Goal: Use online tool/utility: Utilize a website feature to perform a specific function

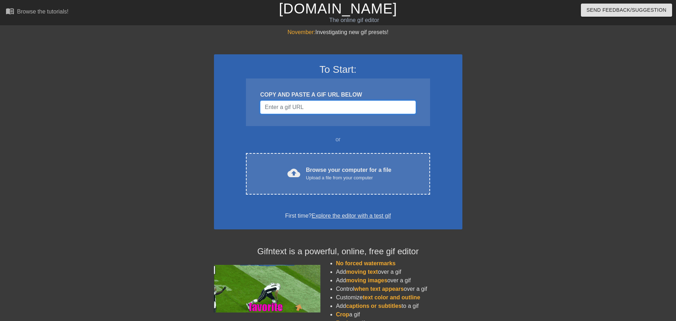
click at [316, 107] on input "Username" at bounding box center [338, 106] width 156 height 13
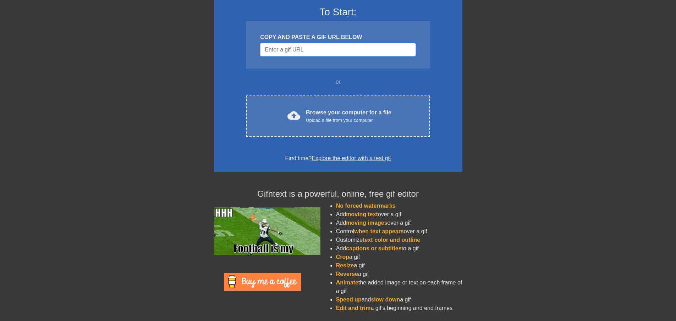
scroll to position [58, 0]
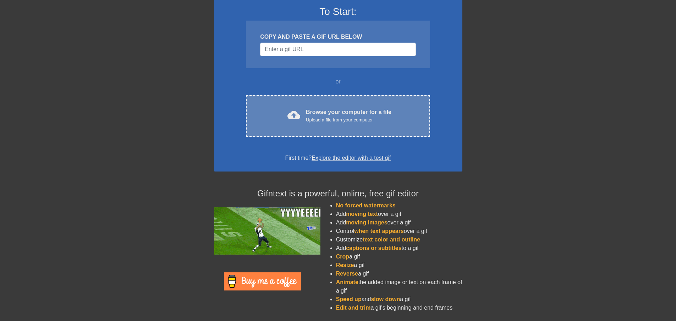
click at [324, 121] on div "Upload a file from your computer" at bounding box center [349, 119] width 86 height 7
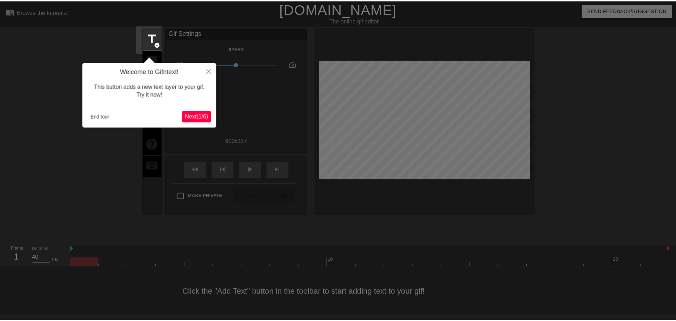
scroll to position [1, 0]
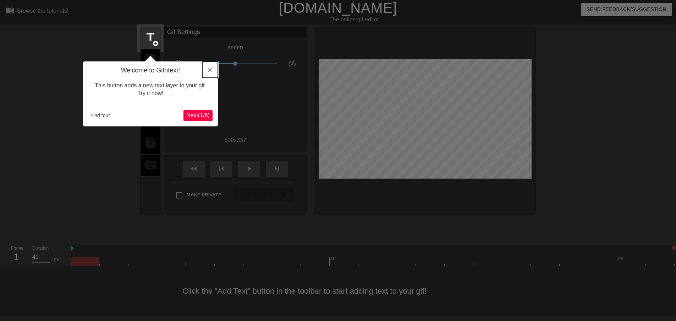
click at [208, 63] on button "Close" at bounding box center [210, 69] width 16 height 16
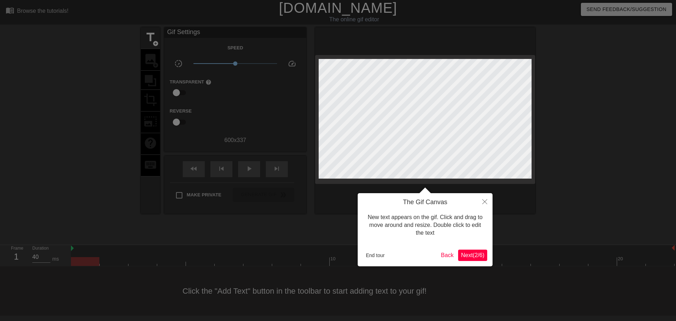
scroll to position [0, 0]
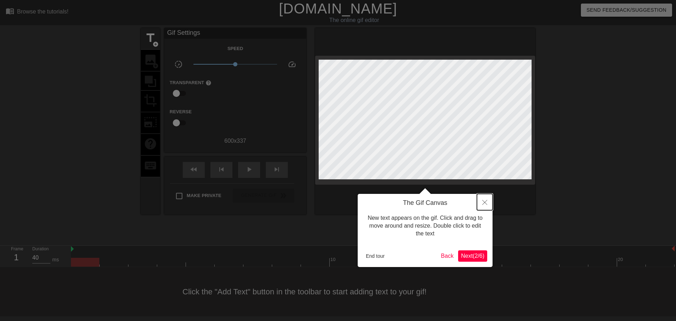
click at [487, 199] on button "Close" at bounding box center [485, 202] width 16 height 16
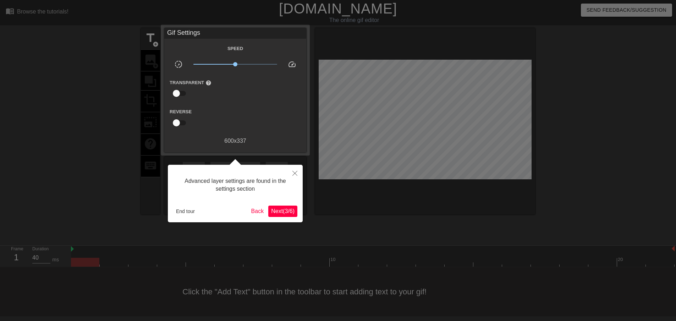
scroll to position [1, 0]
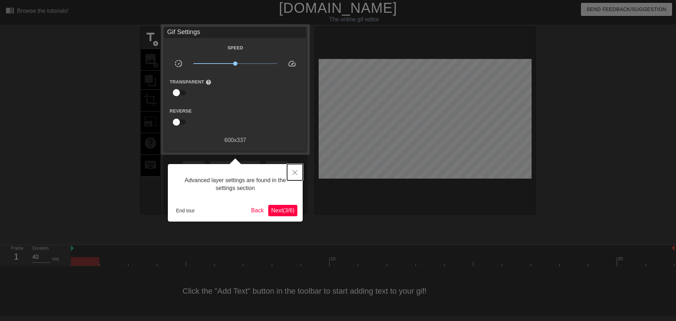
click at [290, 170] on button "Close" at bounding box center [295, 172] width 16 height 16
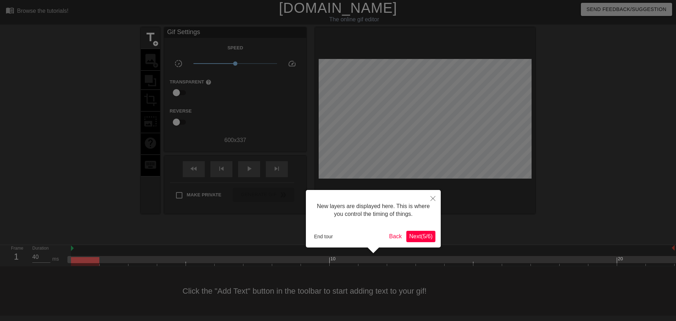
scroll to position [6, 0]
click at [415, 237] on span "Next ( 5 / 6 )" at bounding box center [420, 236] width 23 height 6
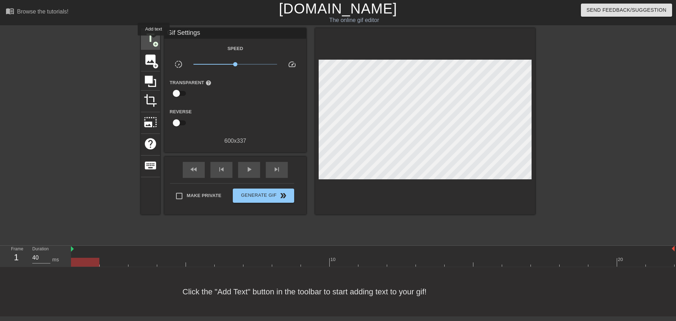
click at [153, 41] on span "add_circle" at bounding box center [156, 44] width 6 height 6
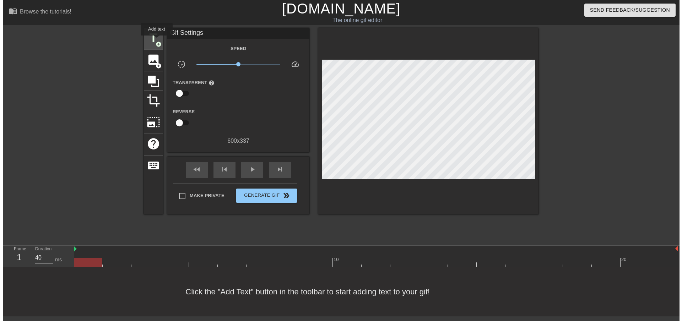
scroll to position [0, 0]
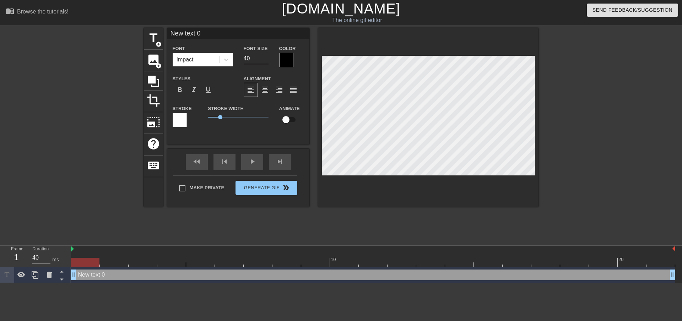
click at [282, 59] on div at bounding box center [286, 60] width 14 height 14
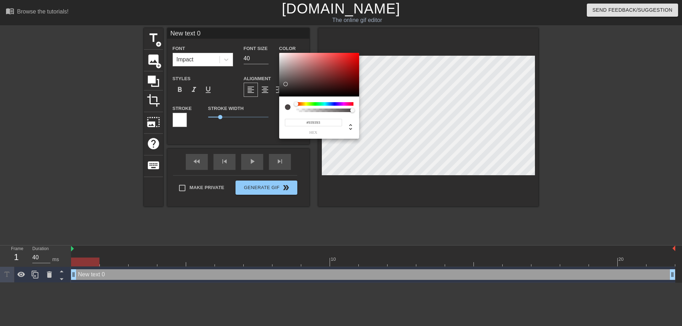
type input "#FFFFFF"
drag, startPoint x: 299, startPoint y: 78, endPoint x: 259, endPoint y: 39, distance: 55.7
click at [259, 39] on div "#FFFFFF hex" at bounding box center [341, 163] width 682 height 326
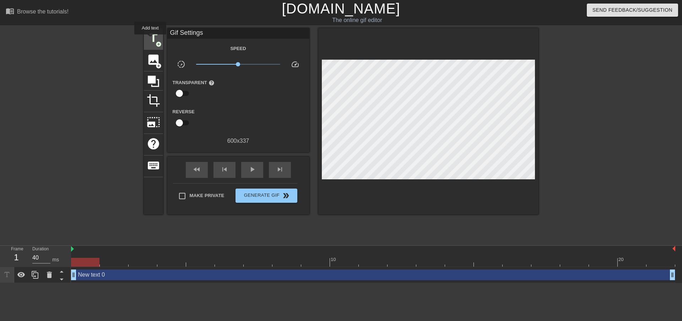
click at [150, 39] on span "title" at bounding box center [153, 37] width 13 height 13
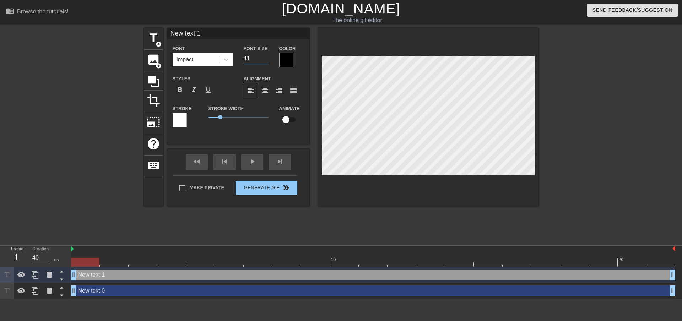
click at [266, 55] on input "41" at bounding box center [256, 58] width 25 height 11
click at [266, 56] on input "42" at bounding box center [256, 58] width 25 height 11
click at [266, 56] on input "43" at bounding box center [256, 58] width 25 height 11
click at [266, 56] on input "44" at bounding box center [256, 58] width 25 height 11
click at [266, 56] on input "45" at bounding box center [256, 58] width 25 height 11
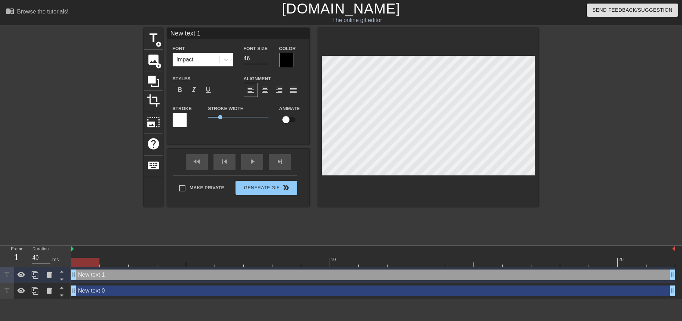
click at [266, 56] on input "46" at bounding box center [256, 58] width 25 height 11
type input "47"
click at [266, 56] on input "47" at bounding box center [256, 58] width 25 height 11
type input "New text 0"
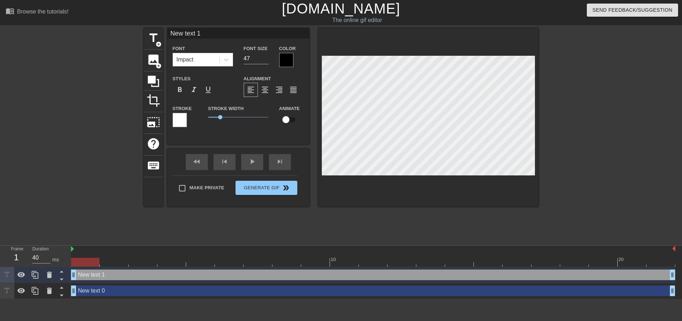
type input "40"
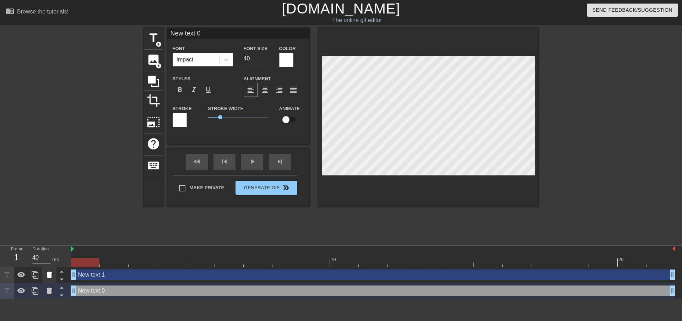
click at [51, 275] on icon at bounding box center [49, 275] width 9 height 9
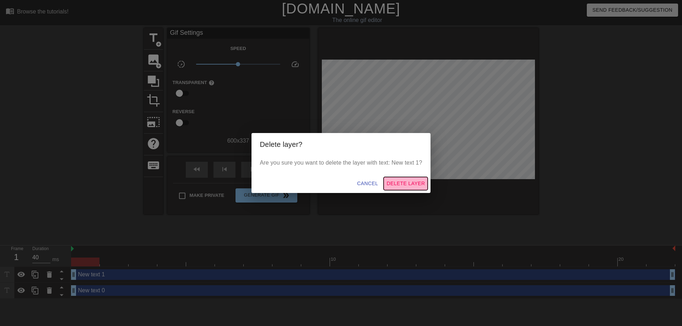
click at [399, 181] on span "Delete Layer" at bounding box center [405, 183] width 38 height 9
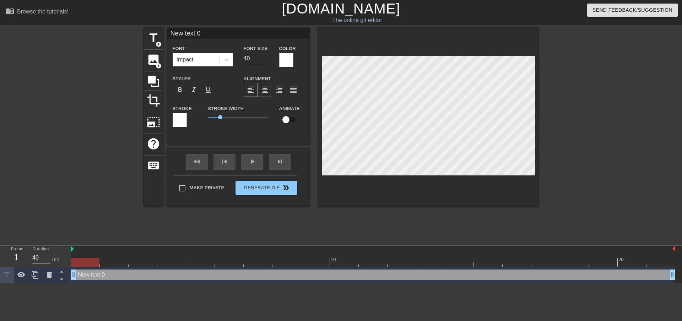
click at [266, 91] on span "format_align_center" at bounding box center [265, 90] width 9 height 9
click at [250, 91] on span "format_align_left" at bounding box center [250, 90] width 9 height 9
drag, startPoint x: 220, startPoint y: 116, endPoint x: 211, endPoint y: 117, distance: 8.9
click at [211, 117] on span "0.3" at bounding box center [212, 117] width 4 height 4
drag, startPoint x: 211, startPoint y: 117, endPoint x: 192, endPoint y: 119, distance: 18.9
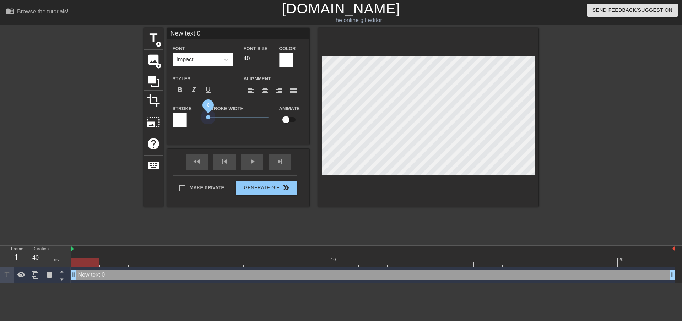
click at [192, 119] on div "Stroke Stroke Width 0 Animate" at bounding box center [238, 118] width 142 height 29
type input "I"
type textarea "I"
type input "I'"
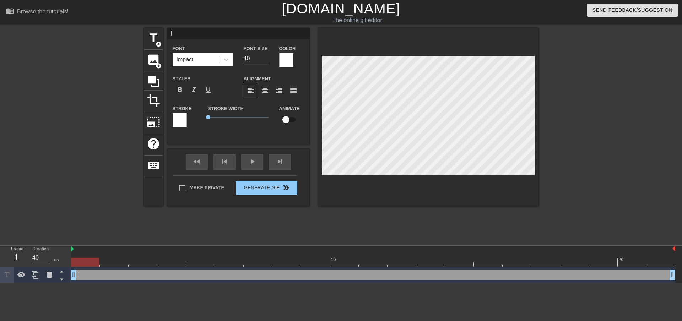
type textarea "I'"
type input "I'm"
type textarea "I'm"
type input "I'm"
type textarea "I'm"
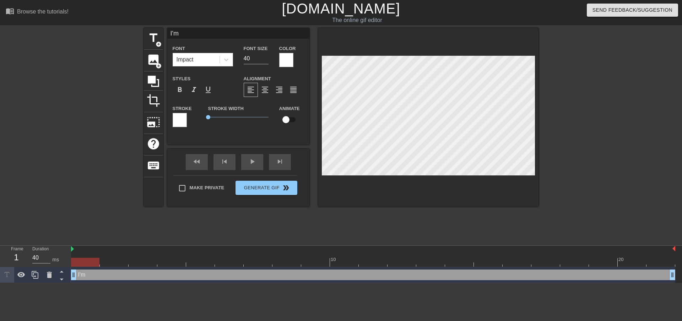
type input "I'm W"
type textarea "I'm W"
type input "I'm Wh"
type textarea "I'm Wh"
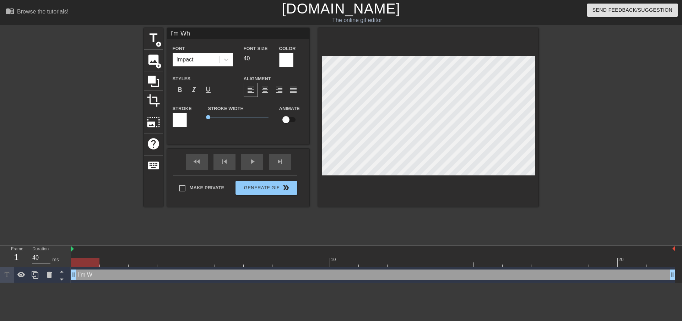
type input "I'm Wha"
type textarea "I'm Wha"
type input "I'm What"
type textarea "I'm What"
type input "I'm What?"
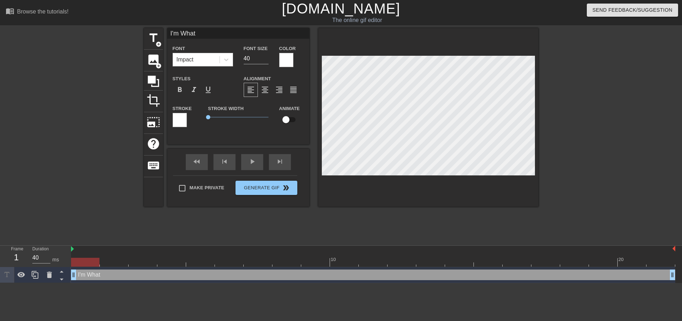
type textarea "I'm What?"
type input "I'm What?!"
type textarea "I'm What?!"
type input "I'm What?"
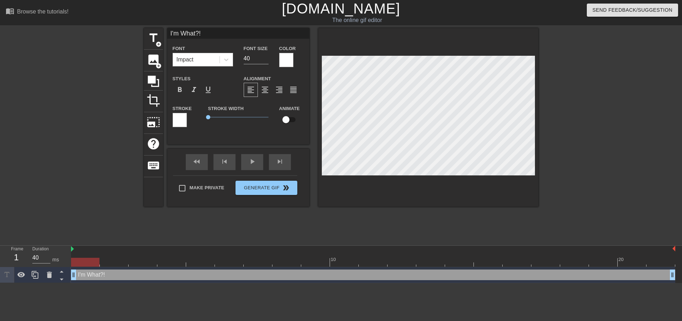
type textarea "I'm What?"
type input "I'm What"
type textarea "I'm What"
type input "I'm Wha"
type textarea "I'm Wha"
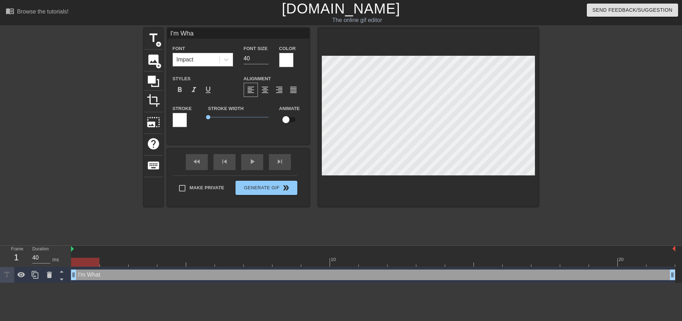
type input "I'm Wh"
type textarea "I'm Wh"
type input "I'm W"
type textarea "I'm W"
type input "I'm WH"
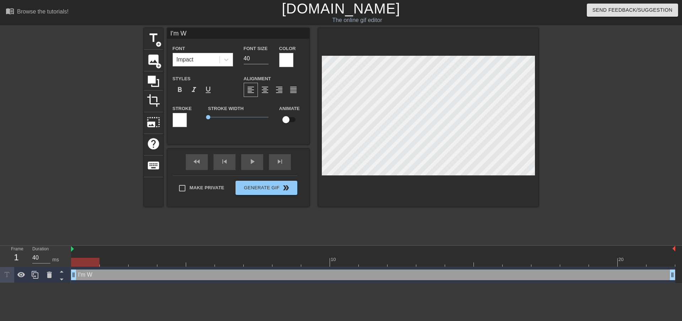
type textarea "I'm WH"
type input "I'm WHA"
type textarea "I'm WHA"
type input "I'm WHAT"
type textarea "I'm WHAT"
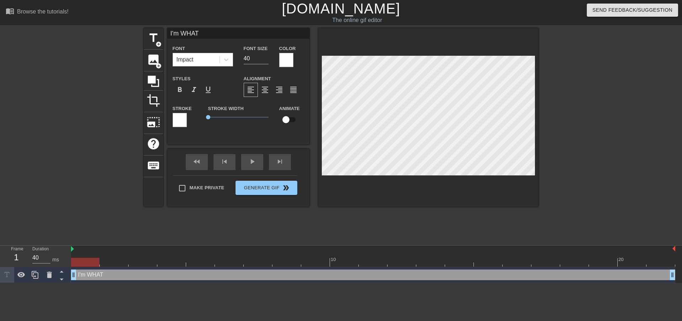
type input "I'm WHAT?"
type textarea "I'm WHAT?"
type input "I'm WHAT?!"
type textarea "I'm WHAT?!"
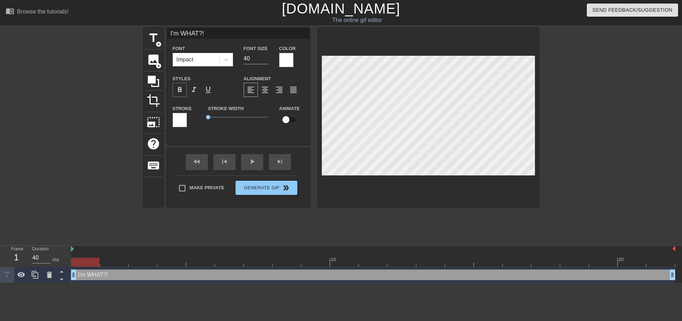
click at [180, 92] on span "format_bold" at bounding box center [179, 90] width 9 height 9
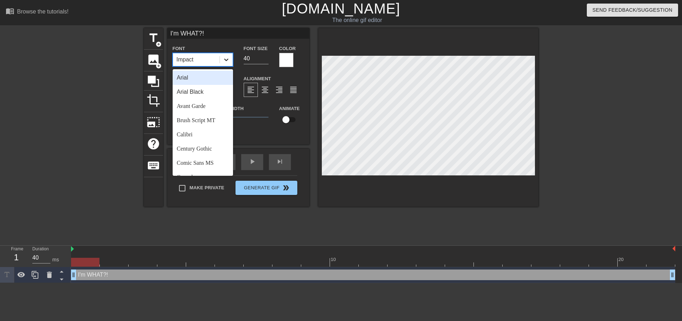
click at [230, 61] on div at bounding box center [226, 59] width 13 height 13
click at [202, 108] on div "Avant Garde" at bounding box center [203, 106] width 60 height 14
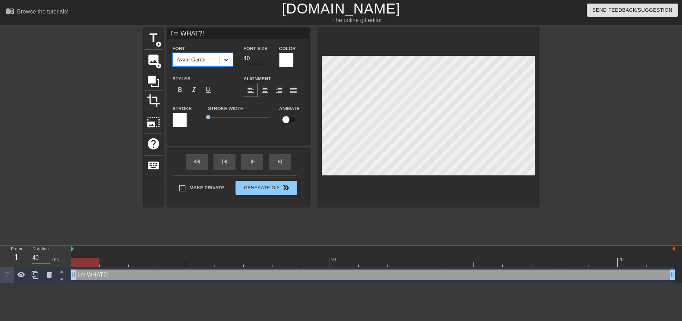
click at [229, 62] on icon at bounding box center [226, 59] width 7 height 7
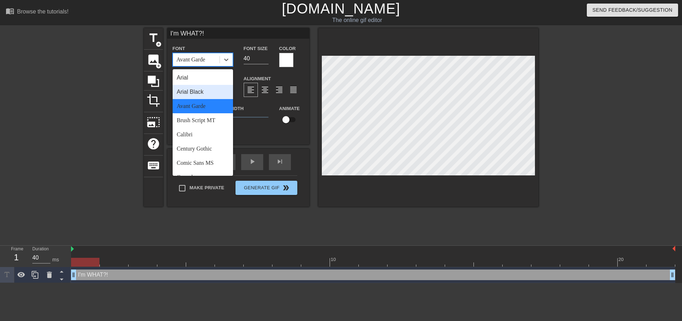
click at [199, 92] on div "Arial Black" at bounding box center [203, 92] width 60 height 14
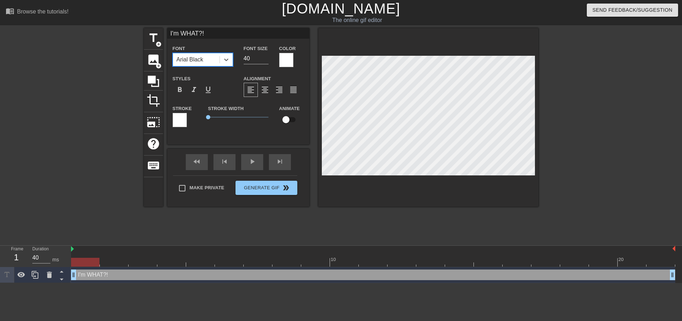
click at [220, 71] on div "Font option [PERSON_NAME], selected. 0 results available. Select is focused ,ty…" at bounding box center [238, 88] width 131 height 89
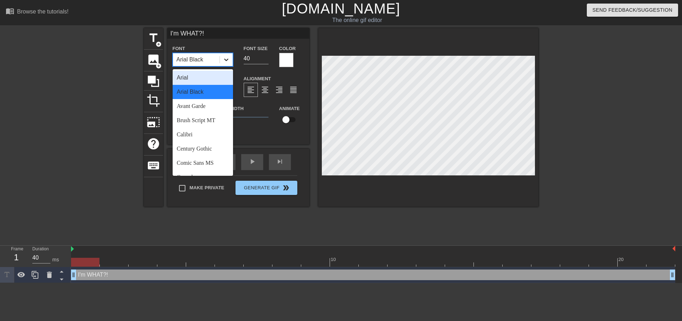
click at [224, 63] on icon at bounding box center [226, 59] width 7 height 7
click at [201, 120] on div "Brush Script MT" at bounding box center [203, 120] width 60 height 14
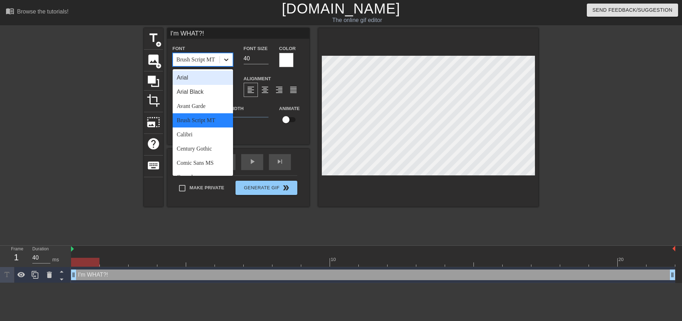
click at [227, 64] on div at bounding box center [226, 59] width 13 height 13
click at [196, 104] on div "Avant Garde" at bounding box center [203, 106] width 60 height 14
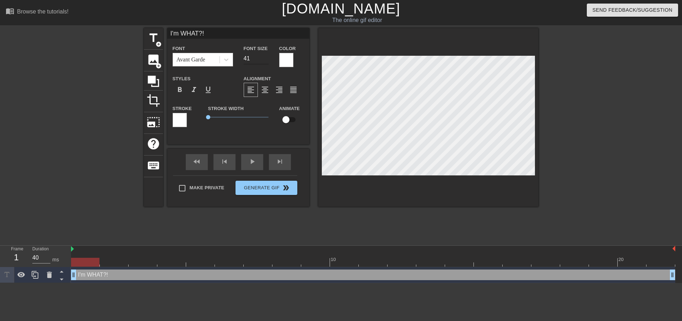
click at [263, 56] on input "41" at bounding box center [256, 58] width 25 height 11
click at [263, 56] on input "42" at bounding box center [256, 58] width 25 height 11
click at [263, 56] on input "43" at bounding box center [256, 58] width 25 height 11
click at [263, 56] on input "44" at bounding box center [256, 58] width 25 height 11
click at [263, 56] on input "45" at bounding box center [256, 58] width 25 height 11
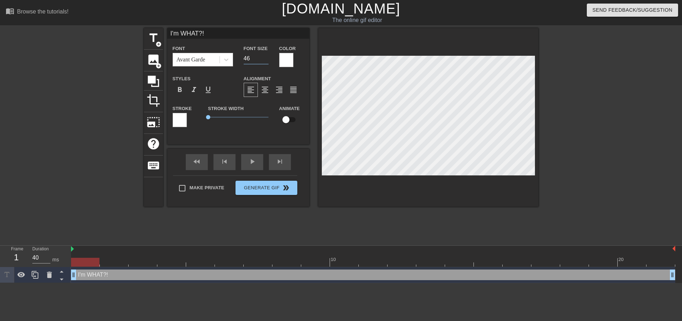
click at [263, 56] on input "46" at bounding box center [256, 58] width 25 height 11
click at [263, 56] on input "47" at bounding box center [256, 58] width 25 height 11
click at [263, 56] on input "48" at bounding box center [256, 58] width 25 height 11
type input "49"
click at [263, 56] on input "49" at bounding box center [256, 58] width 25 height 11
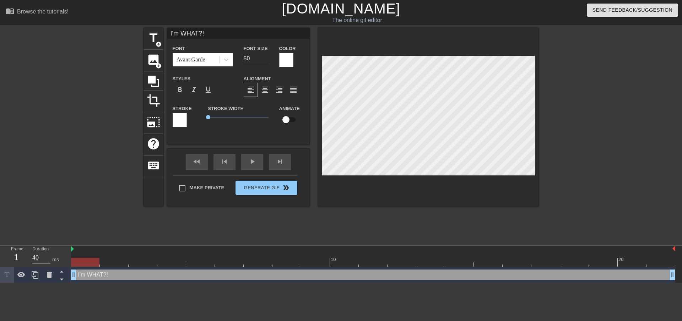
click at [267, 55] on input "50" at bounding box center [256, 58] width 25 height 11
click at [267, 55] on input "51" at bounding box center [256, 58] width 25 height 11
click at [267, 55] on input "52" at bounding box center [256, 58] width 25 height 11
click at [267, 55] on input "53" at bounding box center [256, 58] width 25 height 11
click at [267, 55] on input "54" at bounding box center [256, 58] width 25 height 11
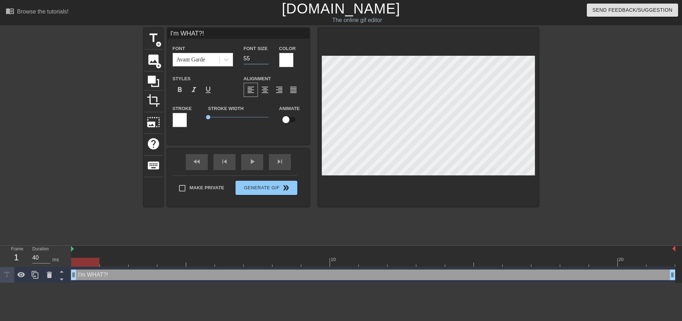
click at [267, 55] on input "55" at bounding box center [256, 58] width 25 height 11
click at [267, 55] on input "56" at bounding box center [256, 58] width 25 height 11
click at [267, 55] on input "57" at bounding box center [256, 58] width 25 height 11
type input "58"
click at [267, 55] on input "58" at bounding box center [256, 58] width 25 height 11
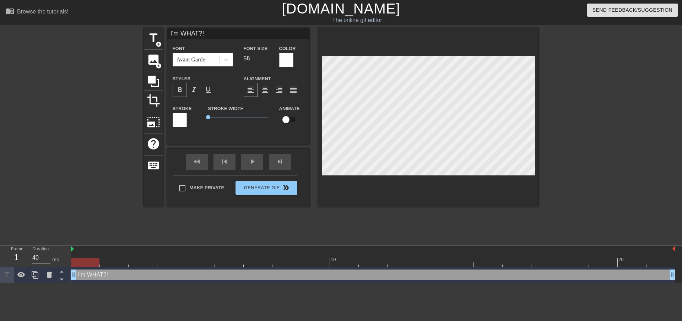
click at [185, 89] on div "format_bold" at bounding box center [180, 90] width 14 height 14
click at [182, 120] on div at bounding box center [180, 120] width 14 height 14
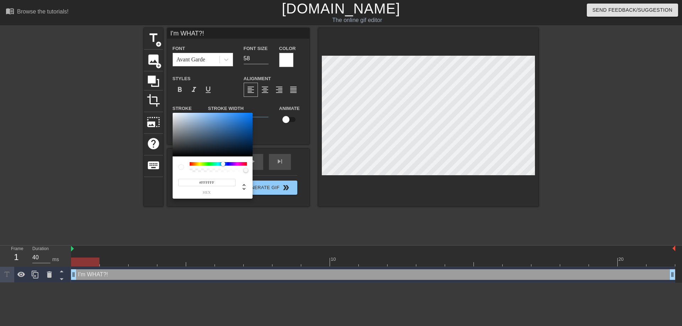
drag, startPoint x: 208, startPoint y: 164, endPoint x: 226, endPoint y: 163, distance: 18.1
click at [226, 163] on div at bounding box center [218, 164] width 57 height 4
drag, startPoint x: 216, startPoint y: 134, endPoint x: 238, endPoint y: 152, distance: 29.0
click at [238, 152] on div at bounding box center [213, 135] width 80 height 44
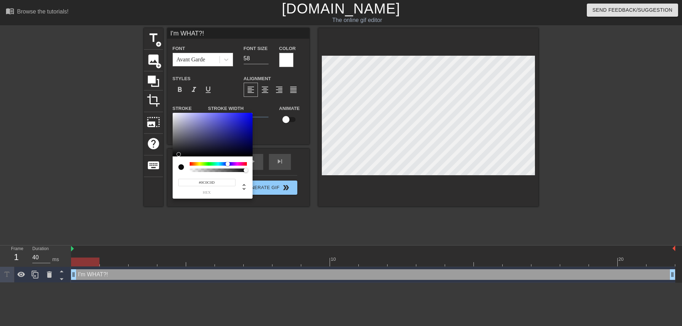
type input "#0A0A0B"
click at [180, 155] on div at bounding box center [178, 154] width 4 height 4
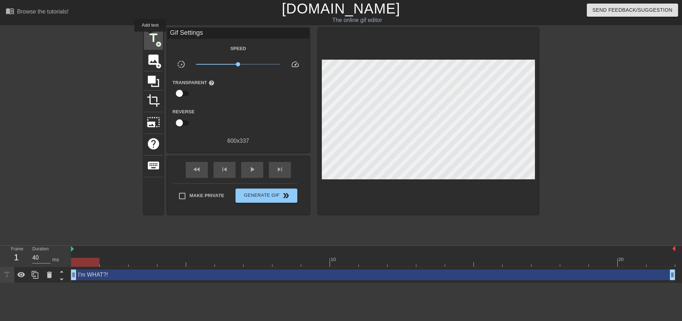
click at [150, 37] on span "title" at bounding box center [153, 37] width 13 height 13
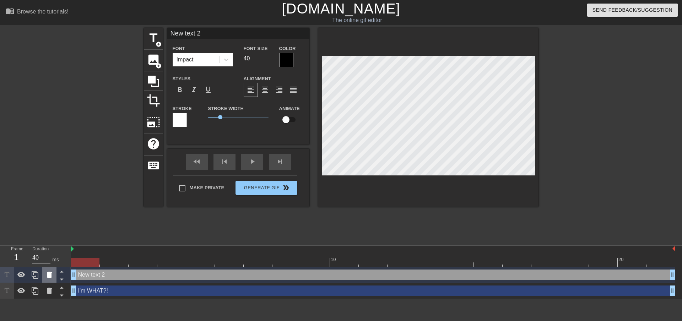
click at [47, 275] on icon at bounding box center [49, 275] width 9 height 9
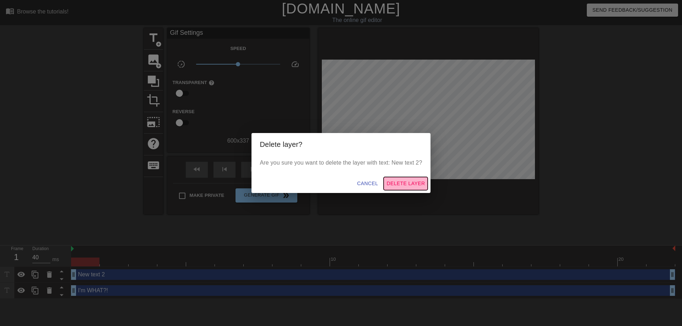
click at [391, 186] on span "Delete Layer" at bounding box center [405, 183] width 38 height 9
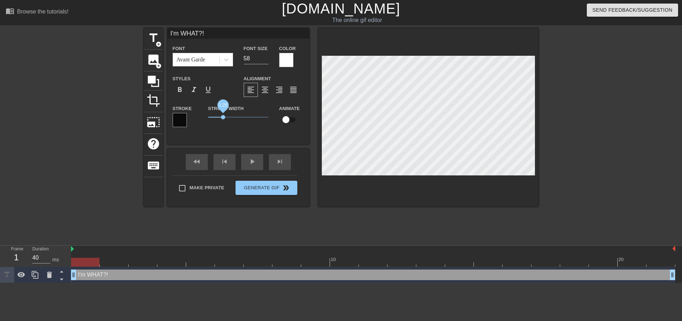
drag, startPoint x: 210, startPoint y: 118, endPoint x: 223, endPoint y: 115, distance: 13.0
click at [223, 115] on span "1.25" at bounding box center [238, 117] width 60 height 9
click at [178, 90] on span "format_bold" at bounding box center [179, 90] width 9 height 9
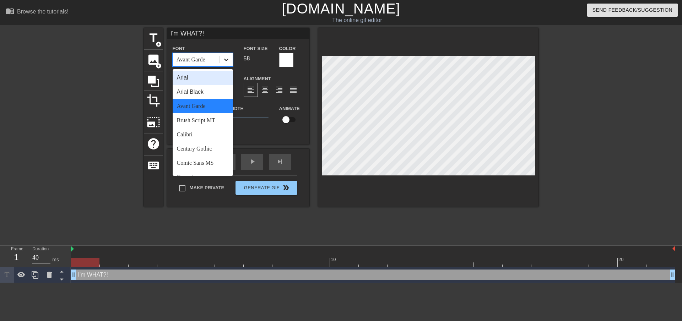
click at [222, 62] on div at bounding box center [226, 59] width 13 height 13
click at [203, 76] on div "Arial" at bounding box center [203, 78] width 60 height 14
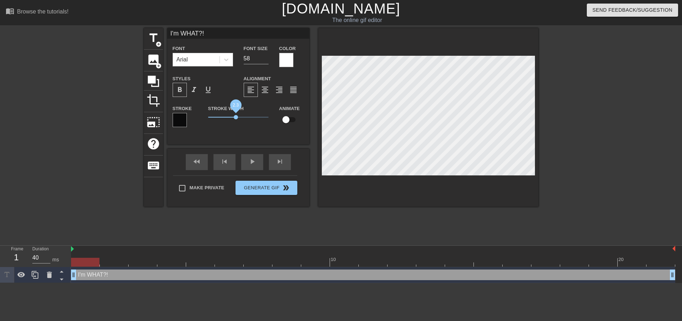
drag, startPoint x: 222, startPoint y: 116, endPoint x: 236, endPoint y: 115, distance: 14.2
click at [236, 115] on span "2.3" at bounding box center [236, 117] width 4 height 4
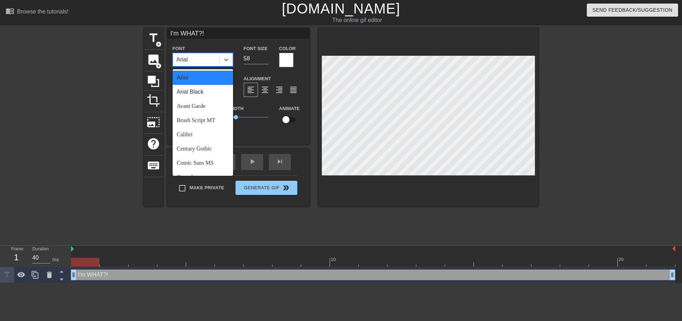
click at [218, 59] on div "Arial" at bounding box center [196, 59] width 47 height 13
click at [194, 94] on div "Arial Black" at bounding box center [203, 92] width 60 height 14
click at [231, 65] on div at bounding box center [226, 59] width 13 height 13
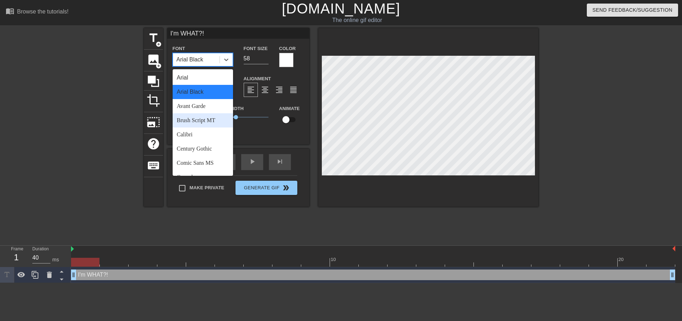
click at [206, 118] on div "Brush Script MT" at bounding box center [203, 120] width 60 height 14
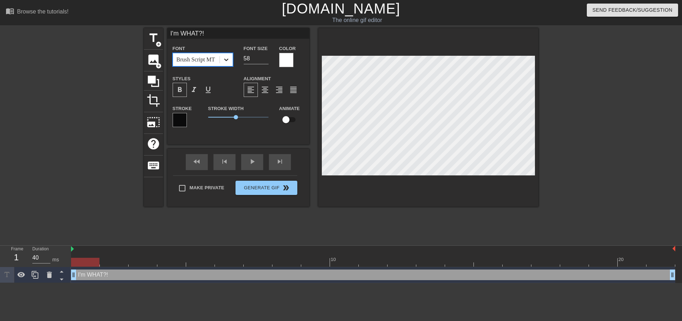
click at [221, 64] on div at bounding box center [226, 59] width 13 height 13
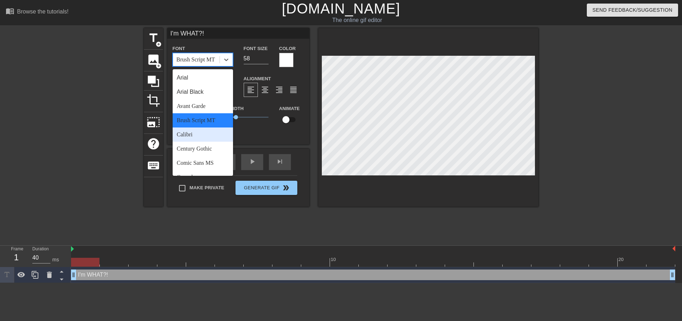
click at [196, 135] on div "Calibri" at bounding box center [203, 134] width 60 height 14
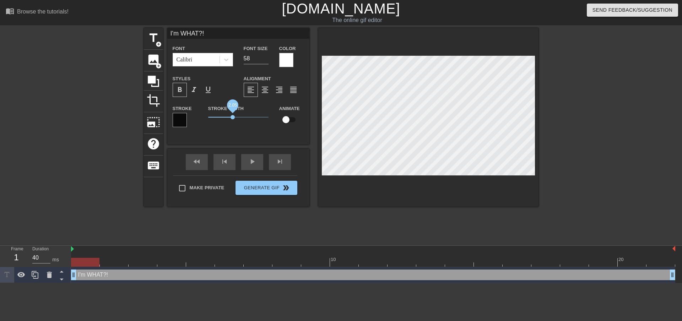
drag, startPoint x: 237, startPoint y: 115, endPoint x: 233, endPoint y: 118, distance: 4.8
click at [233, 118] on span "2.05" at bounding box center [232, 117] width 4 height 4
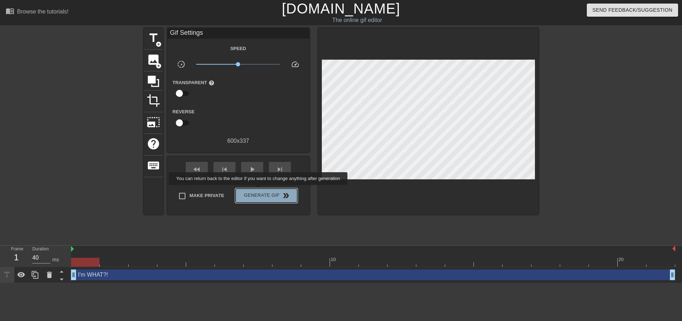
click at [259, 190] on button "Generate Gif double_arrow" at bounding box center [265, 196] width 61 height 14
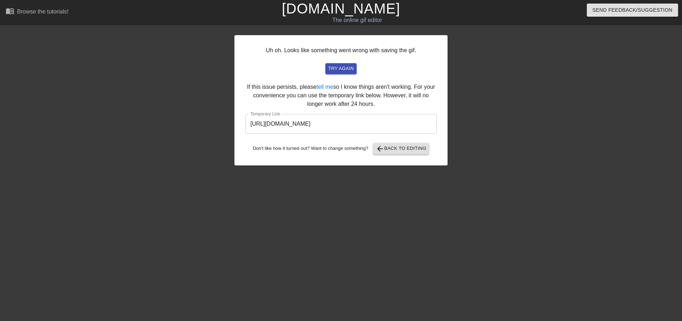
click at [326, 127] on input "[URL][DOMAIN_NAME]" at bounding box center [340, 124] width 191 height 20
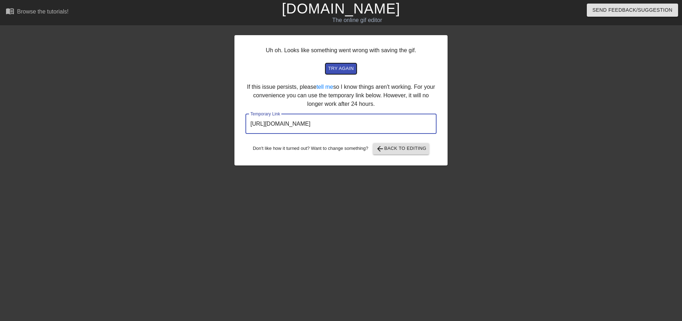
click at [342, 69] on span "try again" at bounding box center [341, 69] width 26 height 8
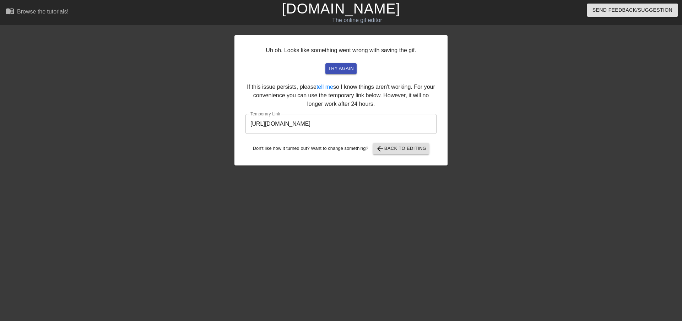
click at [345, 126] on input "[URL][DOMAIN_NAME]" at bounding box center [340, 124] width 191 height 20
click at [344, 124] on input "[URL][DOMAIN_NAME]" at bounding box center [340, 124] width 191 height 20
click at [343, 124] on input "[URL][DOMAIN_NAME]" at bounding box center [340, 124] width 191 height 20
click at [520, 74] on div at bounding box center [509, 134] width 107 height 213
